Goal: Navigation & Orientation: Find specific page/section

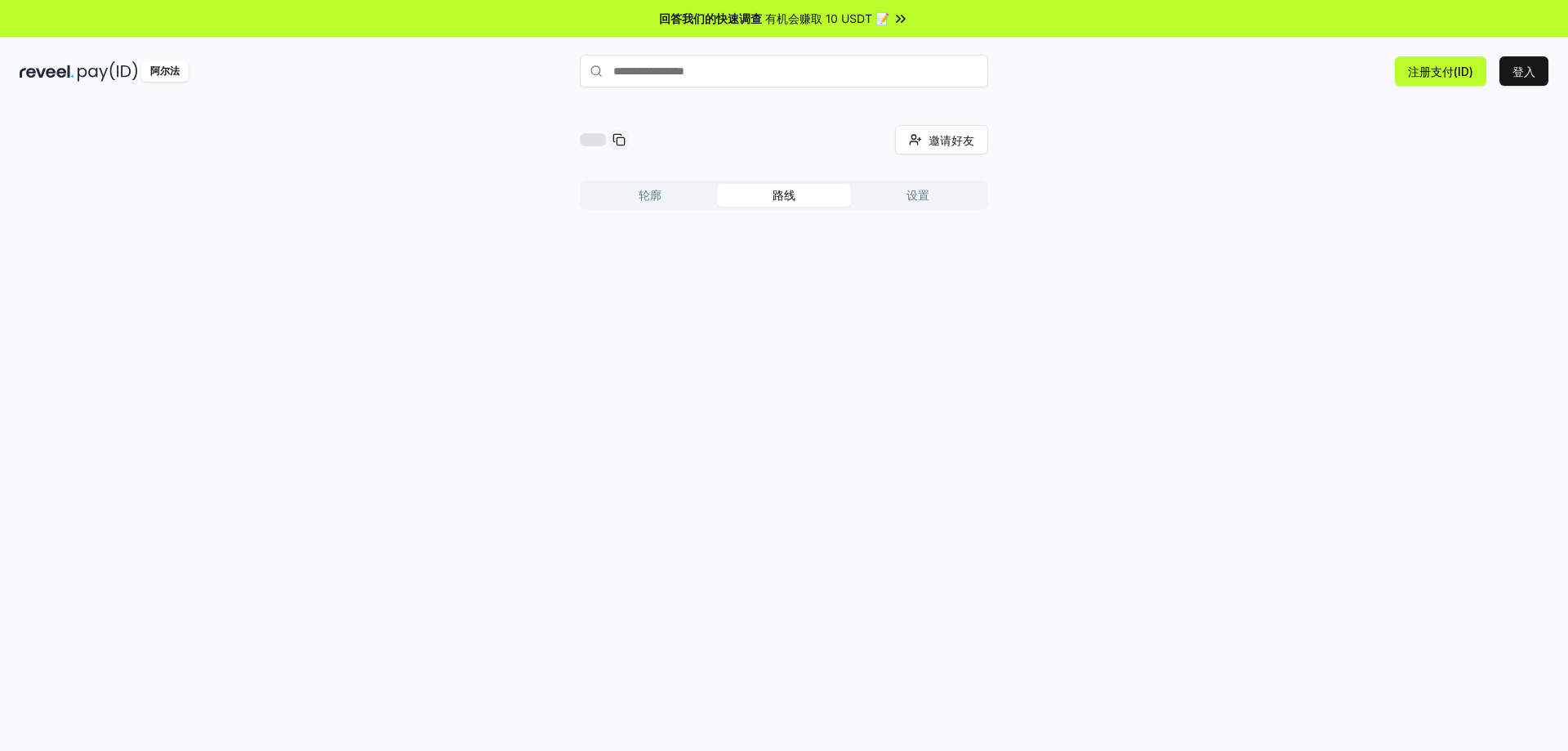
click at [777, 189] on font "路线" at bounding box center [784, 194] width 23 height 13
click at [644, 192] on font "轮廓" at bounding box center [650, 194] width 23 height 13
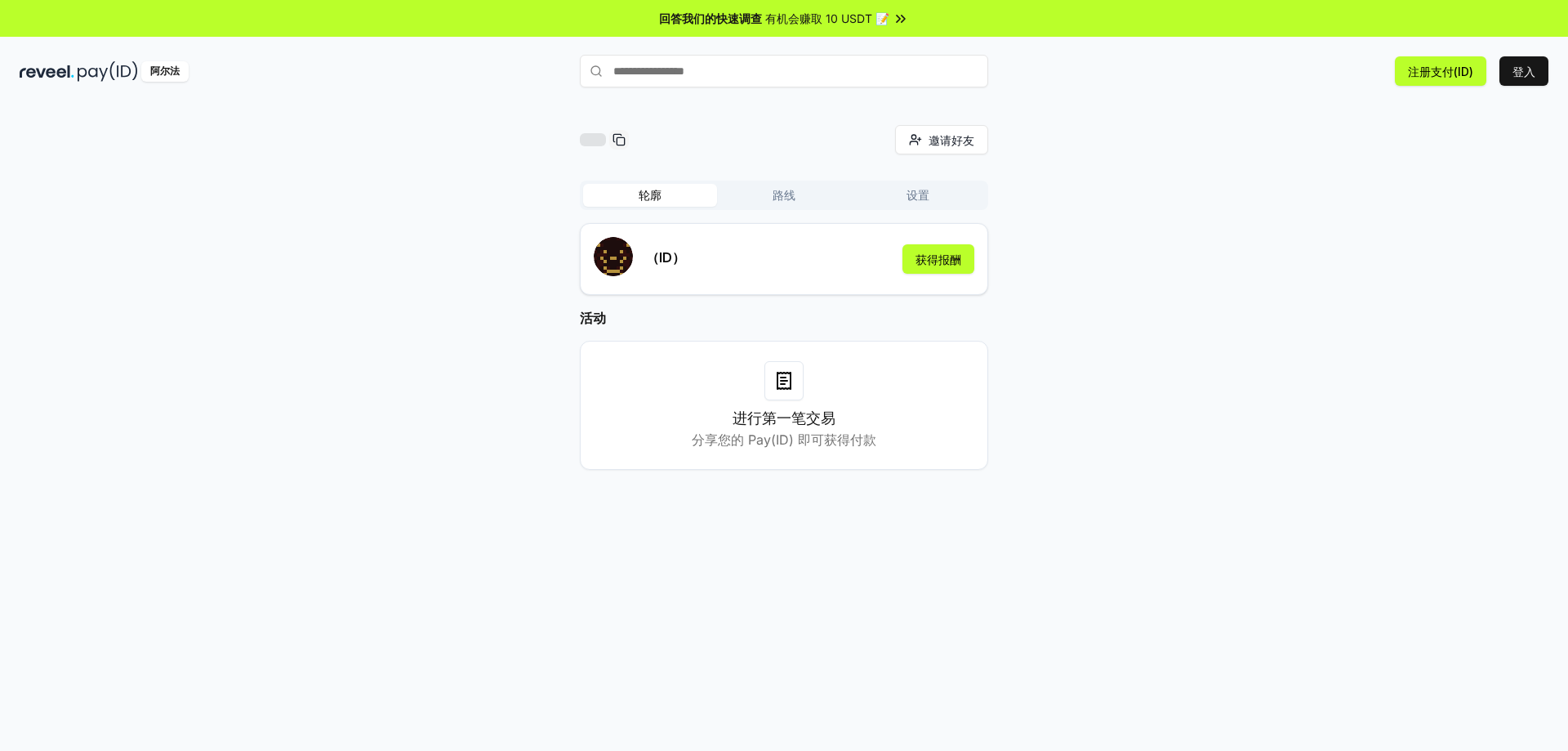
click at [770, 193] on button "路线" at bounding box center [783, 195] width 134 height 23
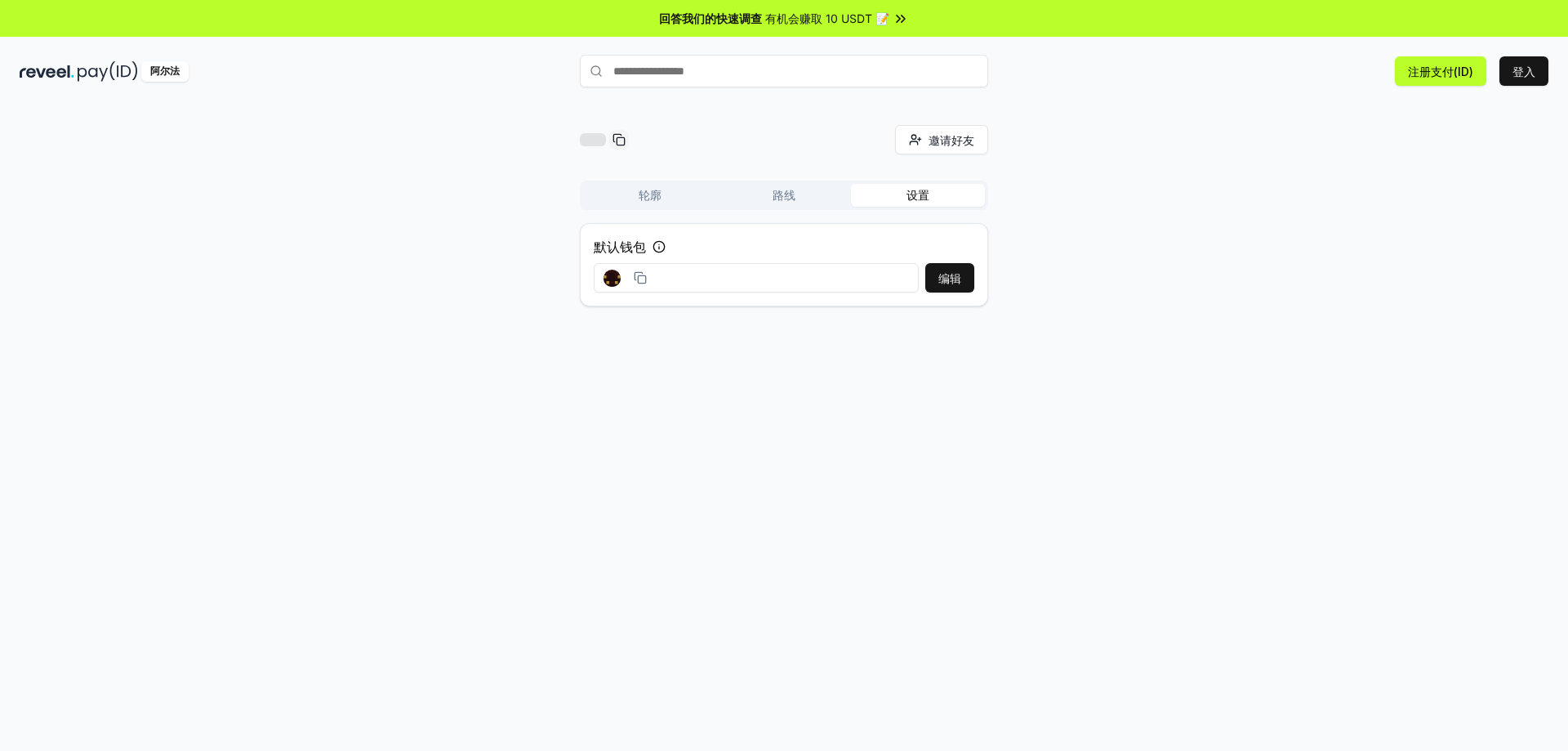
click at [929, 194] on button "设置" at bounding box center [918, 195] width 134 height 23
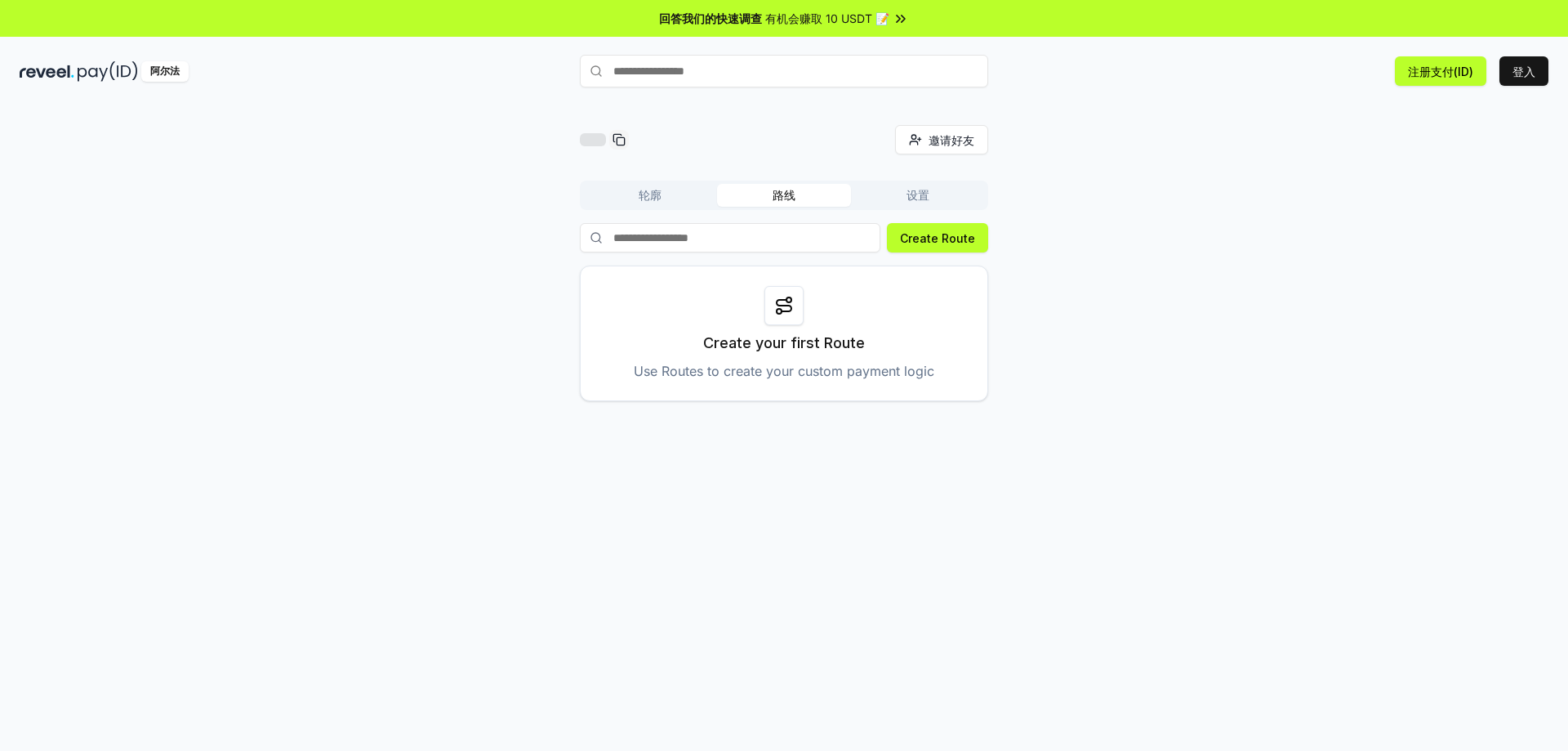
click at [806, 184] on button "路线" at bounding box center [783, 195] width 134 height 23
click at [657, 190] on font "轮廓" at bounding box center [650, 194] width 23 height 13
